Goal: Task Accomplishment & Management: Use online tool/utility

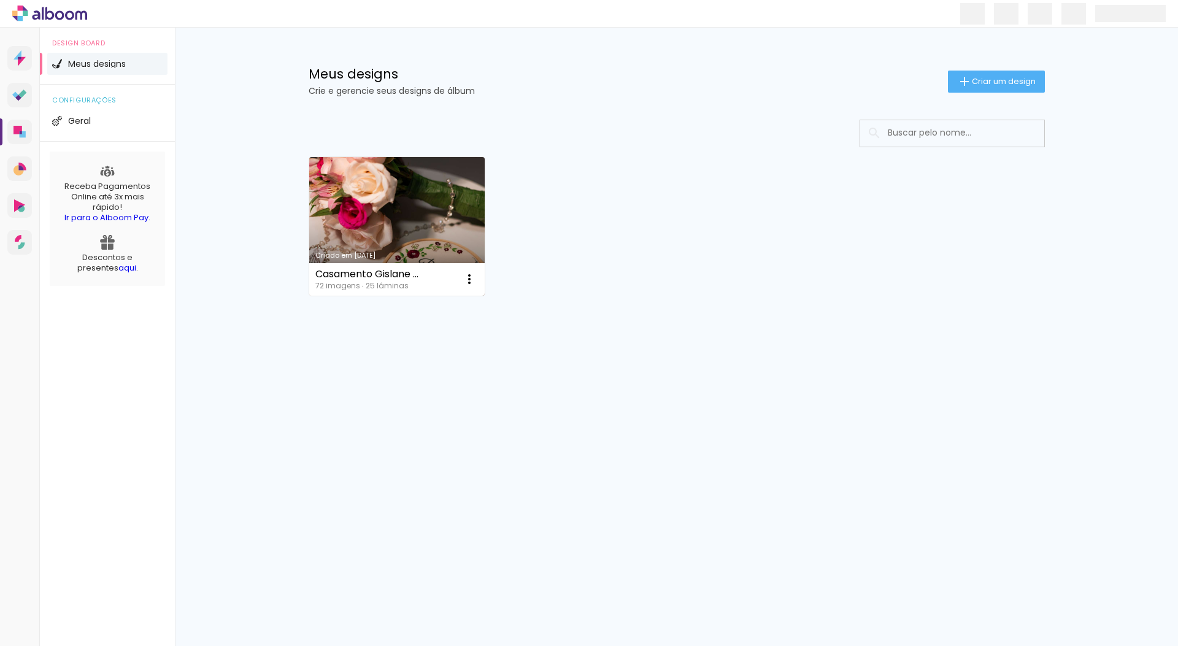
click at [392, 250] on link "Criado em [DATE]" at bounding box center [397, 226] width 176 height 139
click at [428, 195] on link "Criado em [DATE]" at bounding box center [397, 226] width 176 height 139
